Goal: Information Seeking & Learning: Learn about a topic

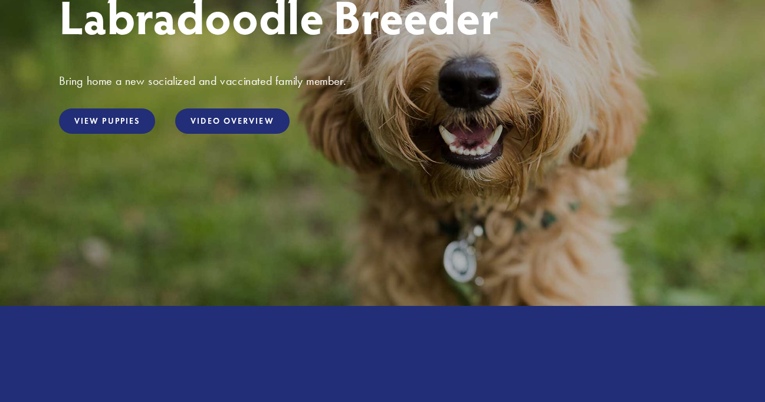
scroll to position [260, 0]
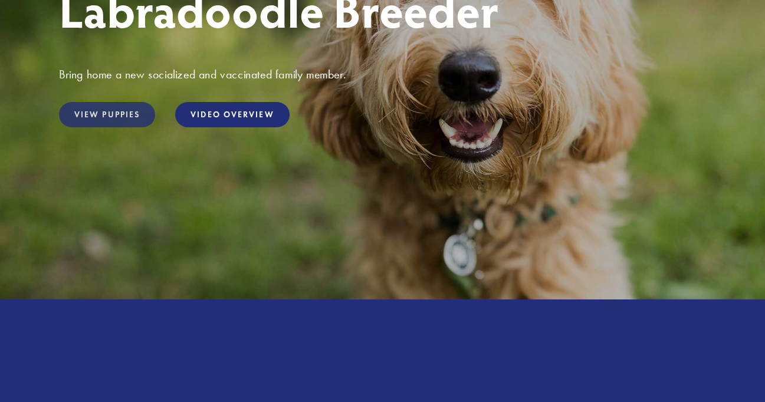
click at [120, 116] on link "View Puppies" at bounding box center [107, 114] width 96 height 25
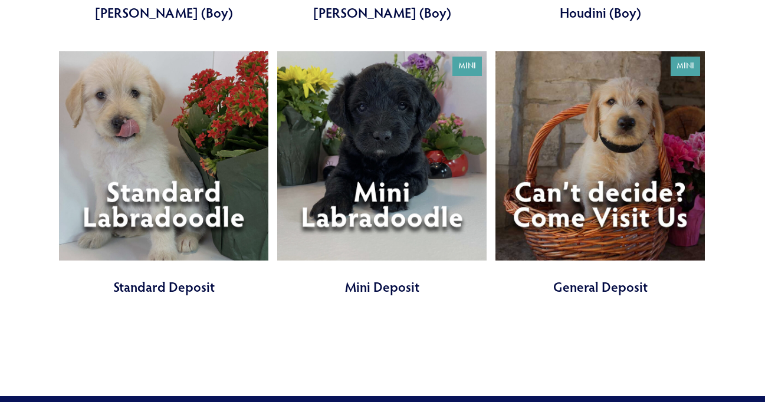
scroll to position [1258, 0]
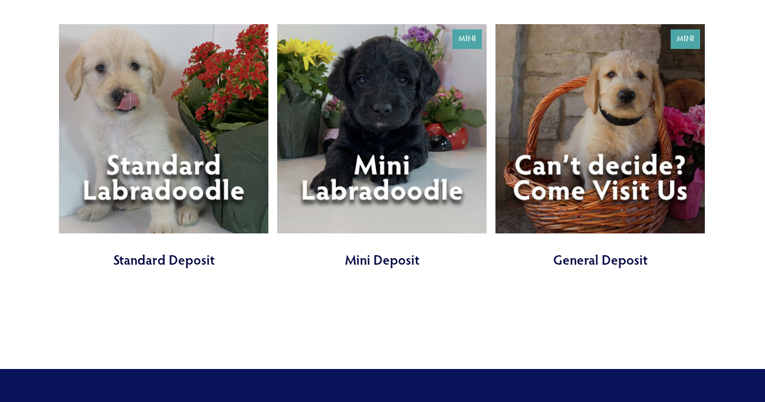
click at [375, 207] on link at bounding box center [381, 146] width 209 height 245
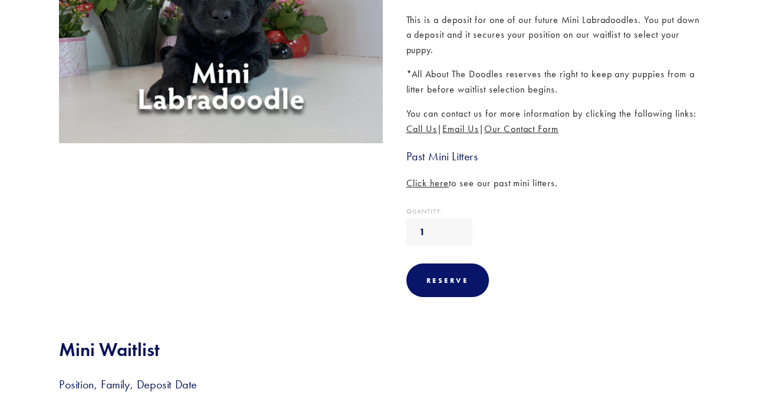
scroll to position [260, 0]
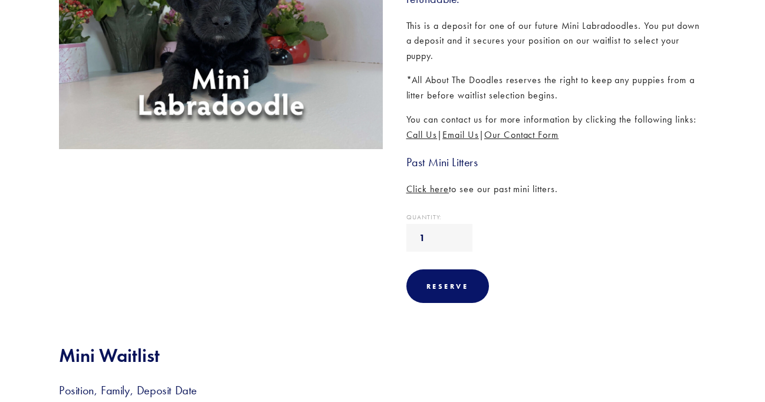
click at [430, 191] on span "Click here" at bounding box center [428, 188] width 43 height 11
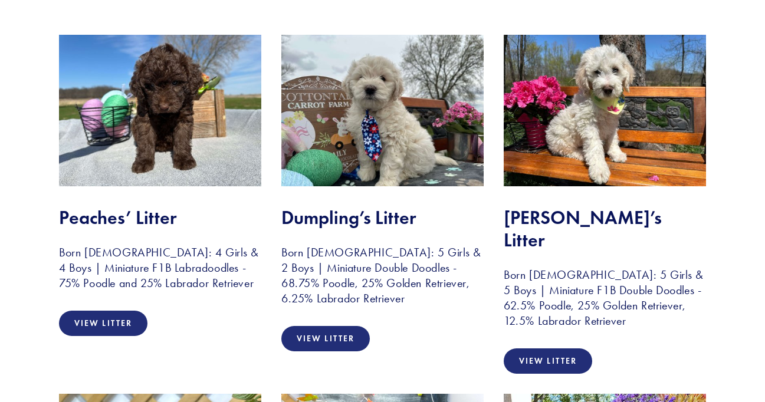
scroll to position [238, 0]
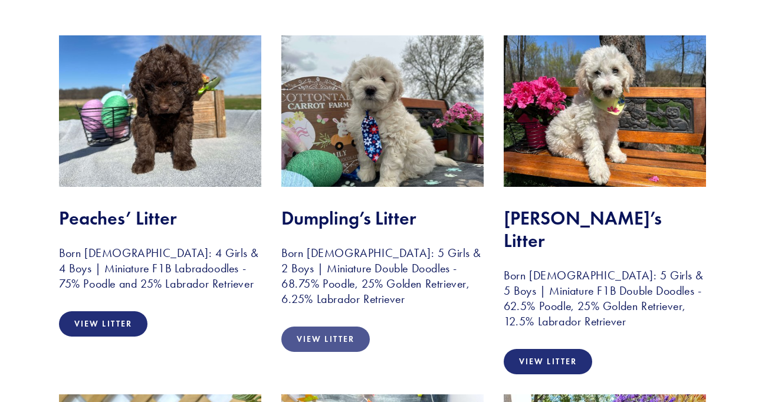
click at [319, 335] on link "View Litter" at bounding box center [325, 339] width 89 height 25
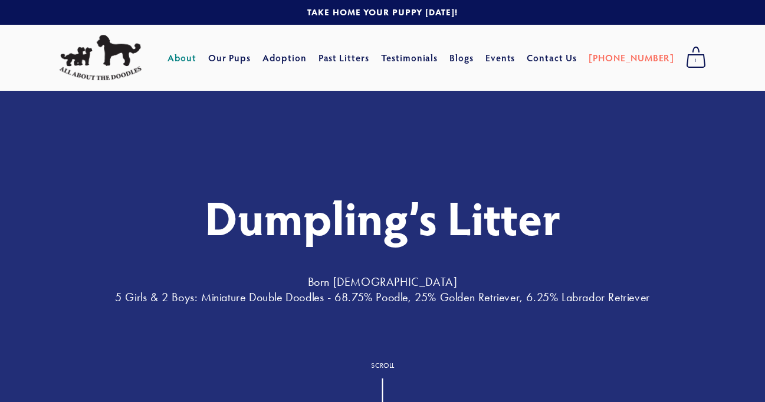
click at [196, 57] on link "About" at bounding box center [182, 57] width 29 height 21
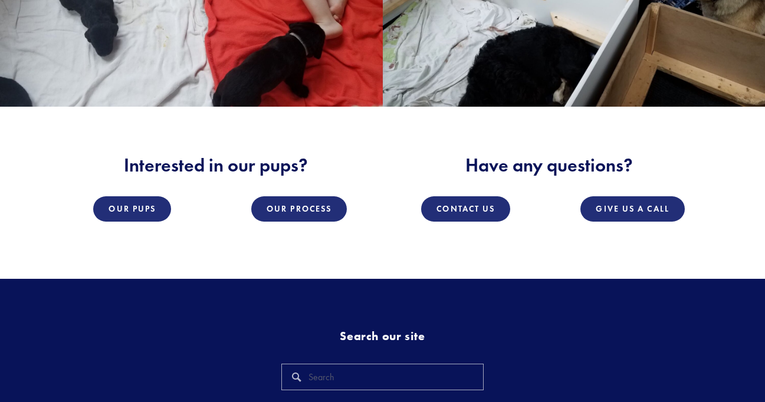
scroll to position [1579, 0]
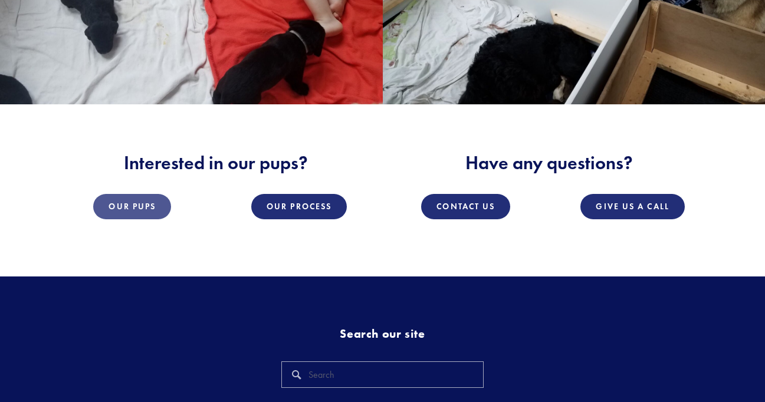
click at [124, 205] on link "Our Pups" at bounding box center [132, 206] width 78 height 25
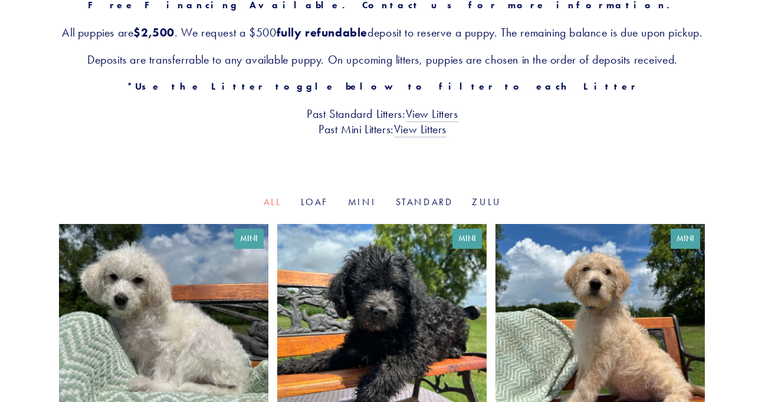
scroll to position [238, 0]
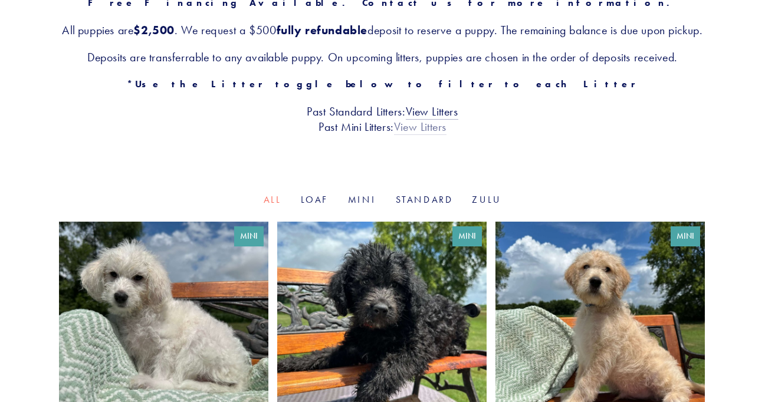
click at [415, 135] on link "View Litters" at bounding box center [420, 127] width 53 height 15
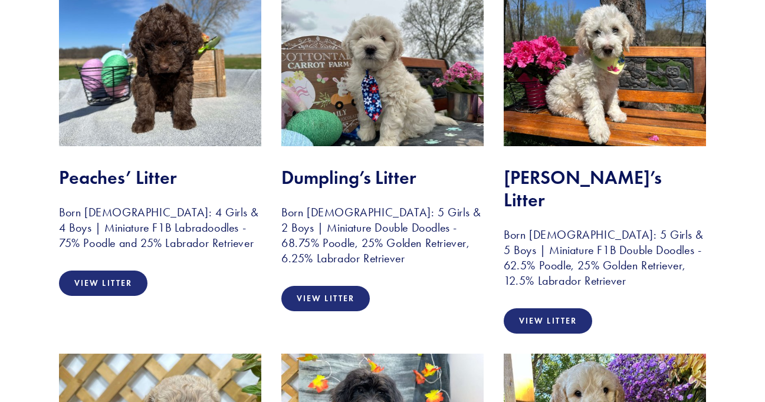
scroll to position [287, 0]
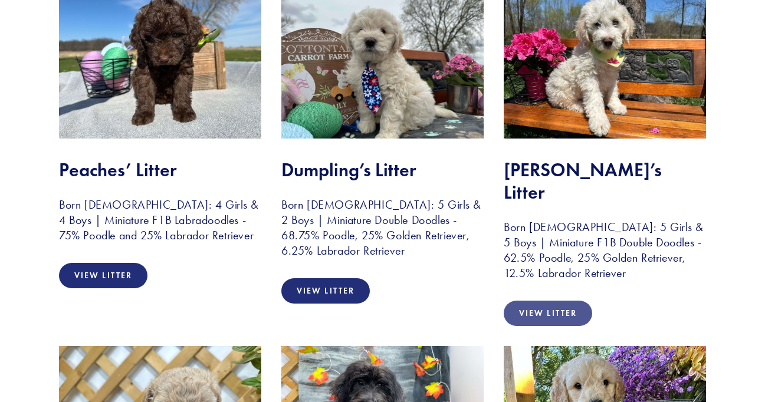
click at [535, 301] on link "View Litter" at bounding box center [548, 313] width 89 height 25
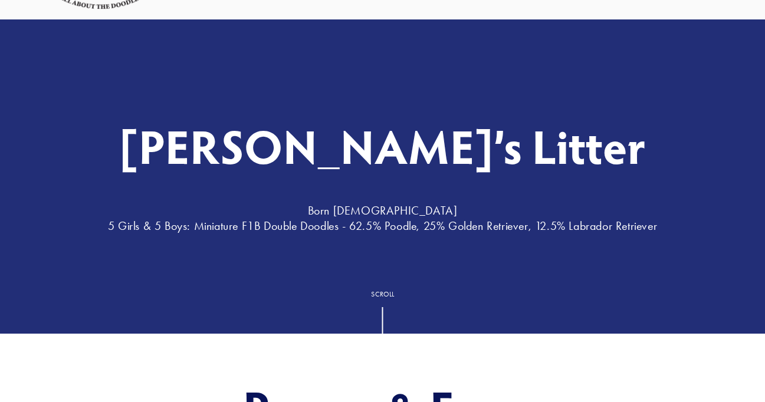
scroll to position [67, 0]
